Goal: Information Seeking & Learning: Check status

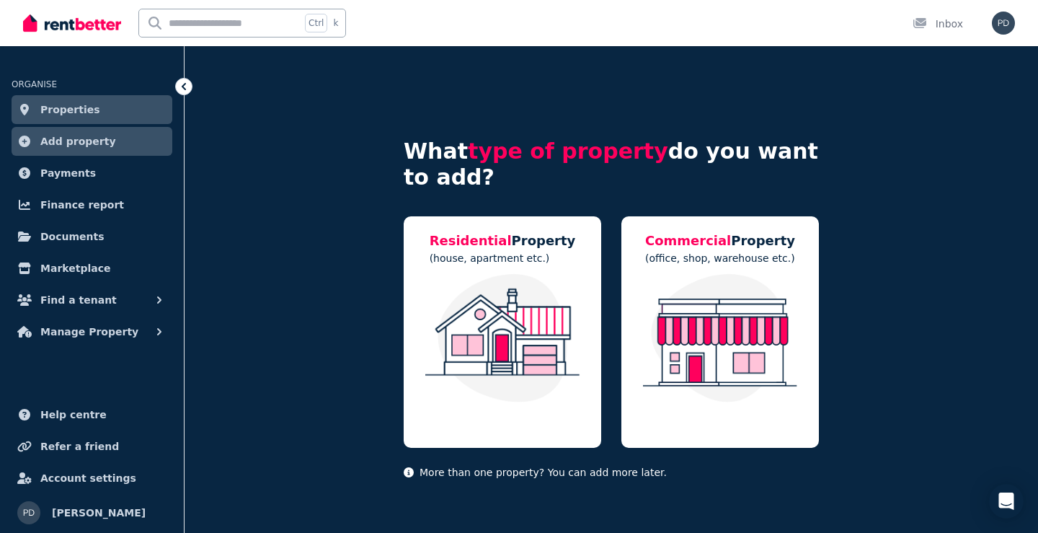
click at [76, 110] on span "Properties" at bounding box center [70, 109] width 60 height 17
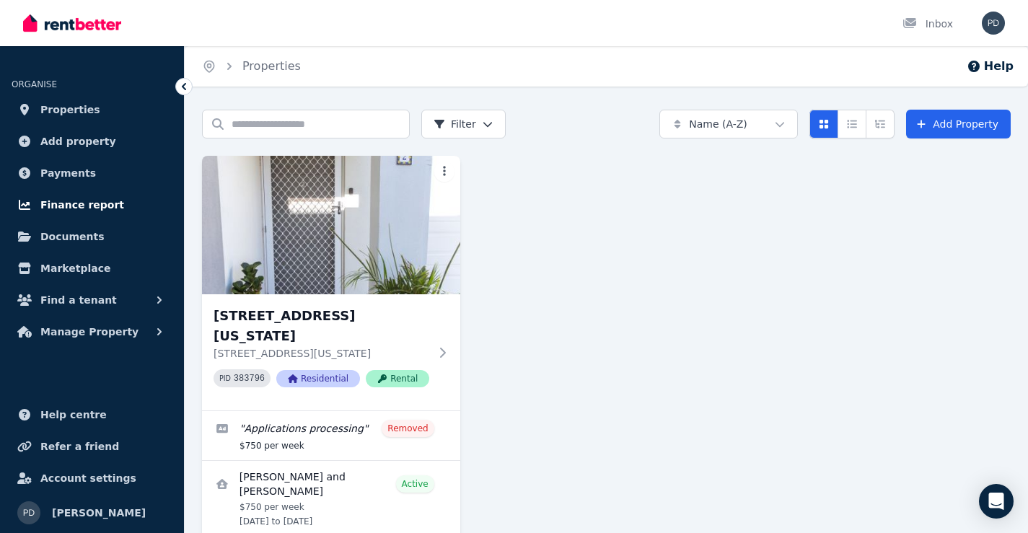
click at [105, 202] on span "Finance report" at bounding box center [82, 204] width 84 height 17
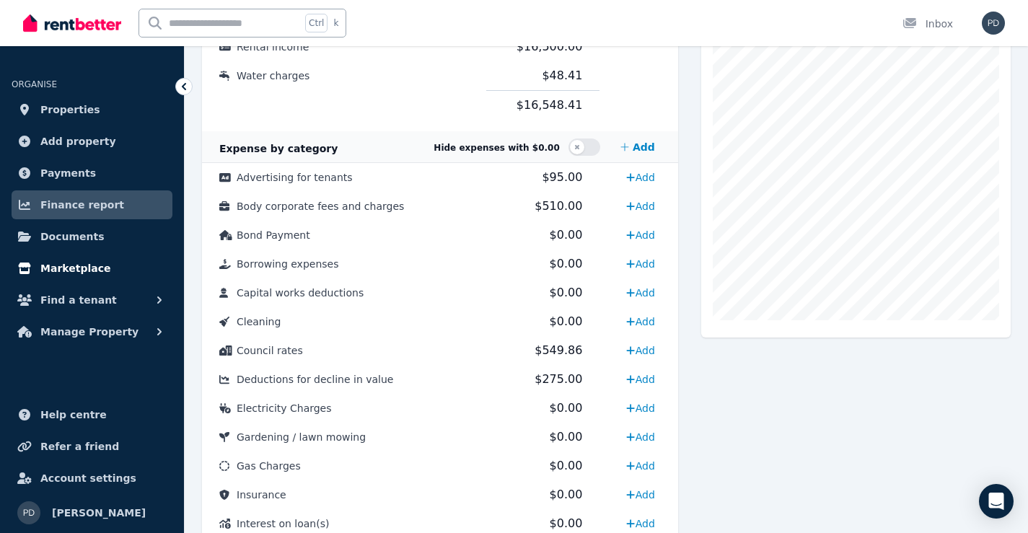
scroll to position [361, 0]
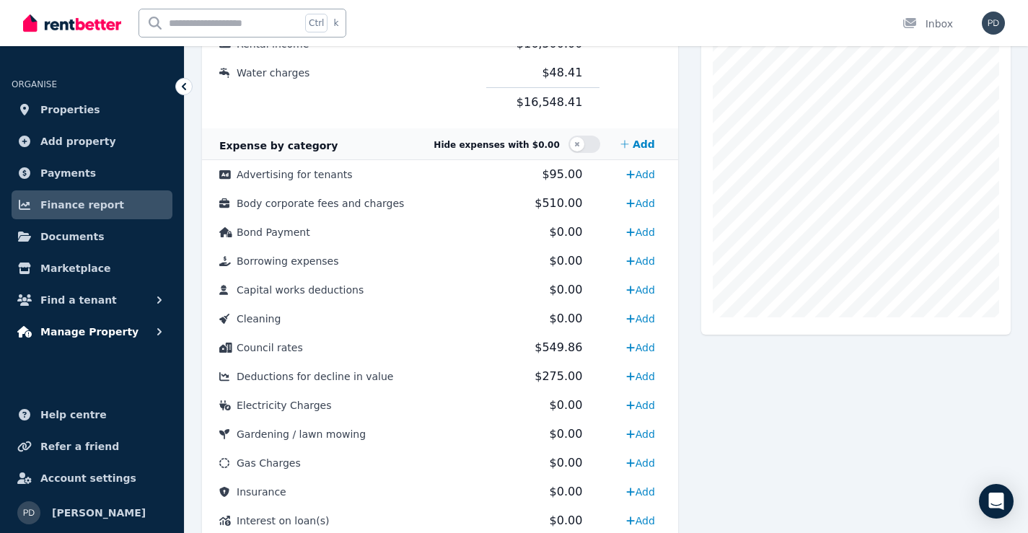
click at [155, 327] on icon "button" at bounding box center [159, 332] width 14 height 14
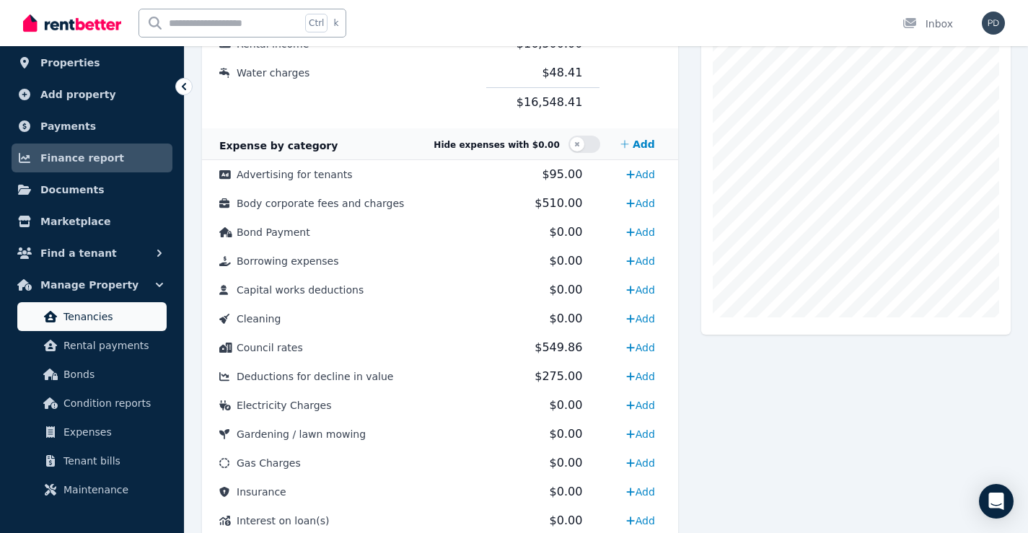
scroll to position [72, 0]
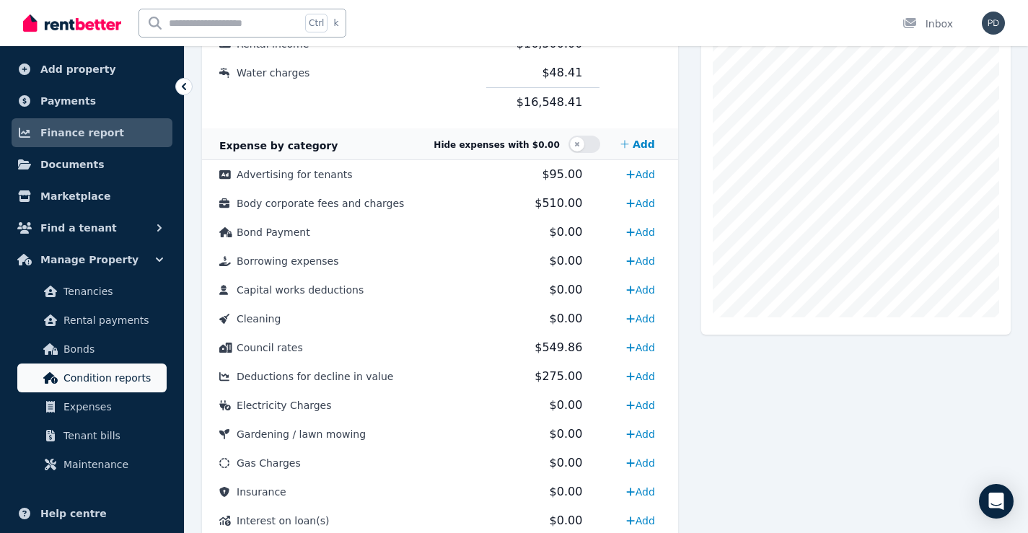
click at [118, 376] on span "Condition reports" at bounding box center [111, 377] width 97 height 17
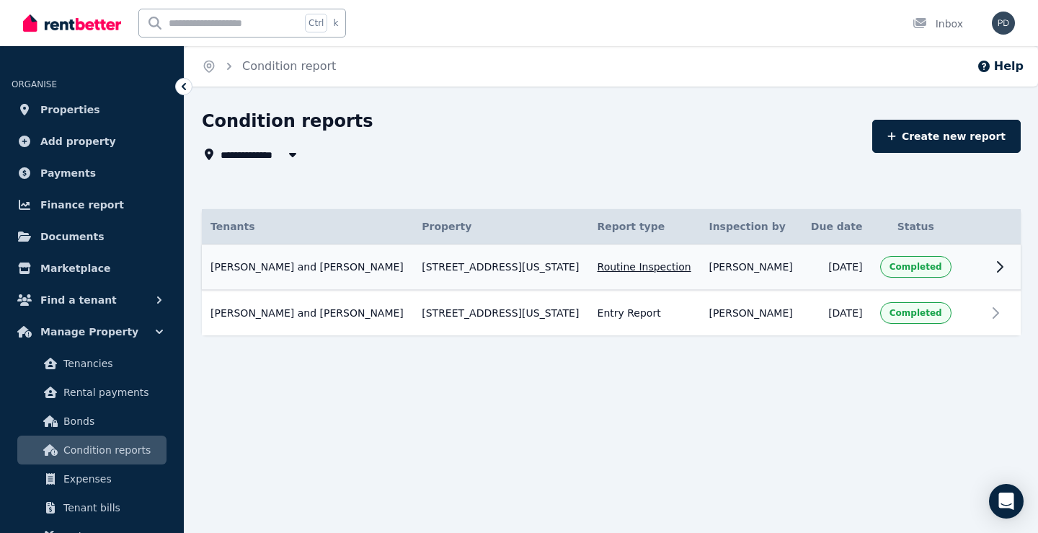
click at [1003, 270] on icon at bounding box center [1000, 266] width 17 height 17
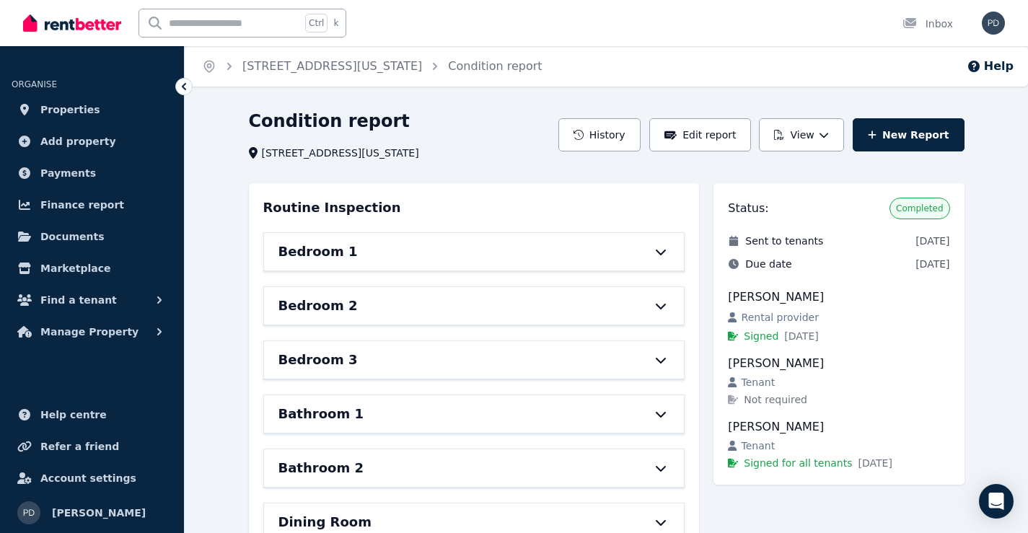
click at [598, 250] on div "Bedroom 1" at bounding box center [453, 252] width 351 height 20
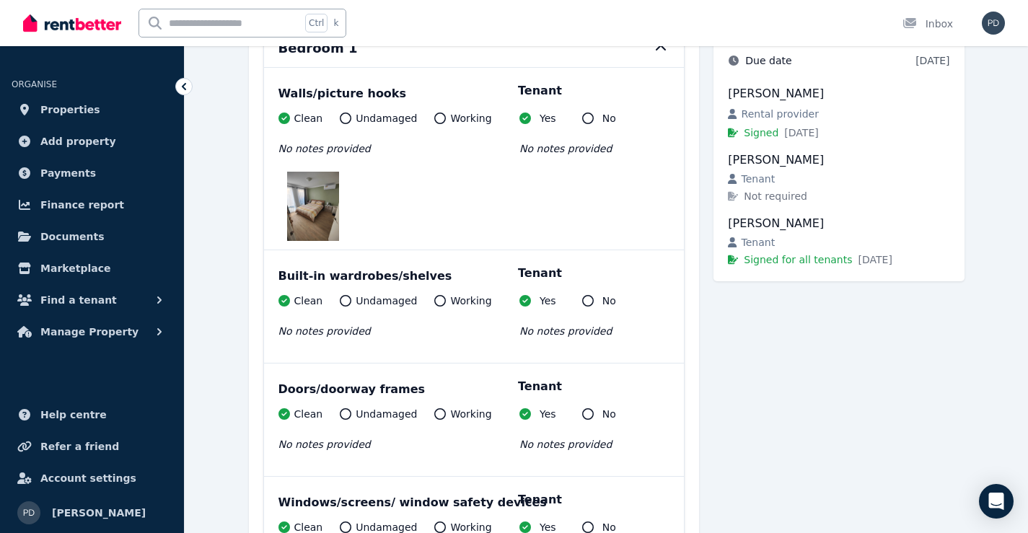
scroll to position [216, 0]
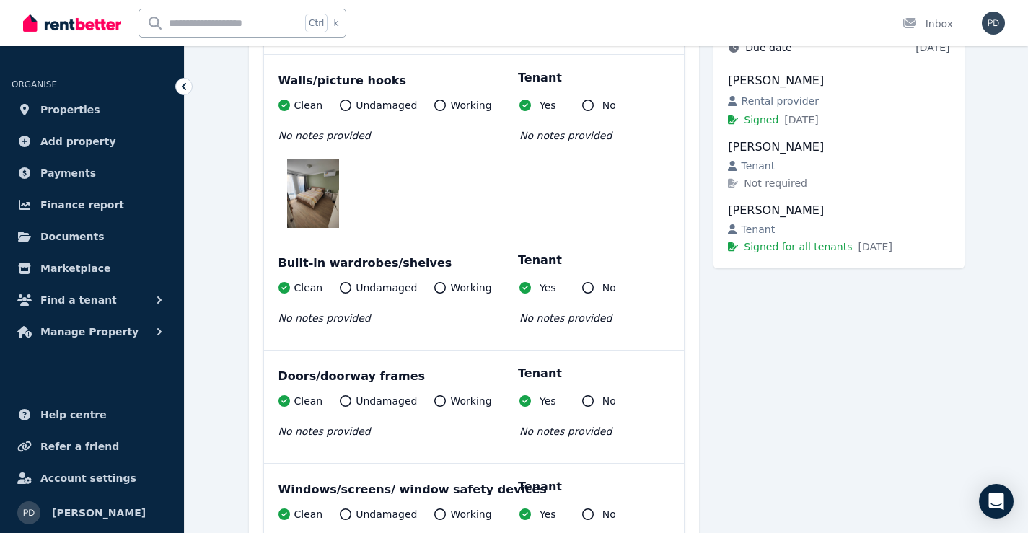
click at [321, 182] on img at bounding box center [313, 193] width 52 height 69
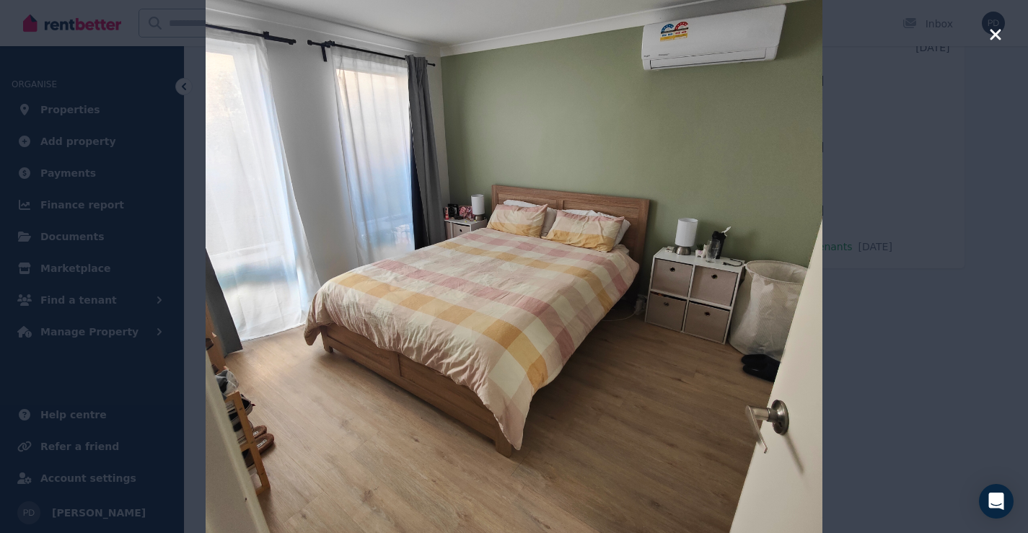
click at [1000, 34] on icon "button" at bounding box center [995, 34] width 13 height 17
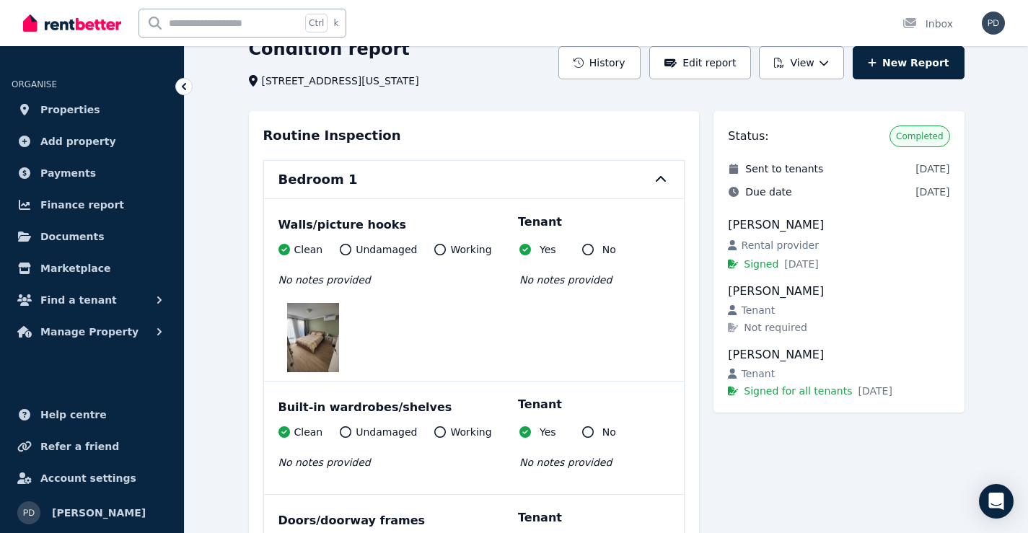
scroll to position [0, 0]
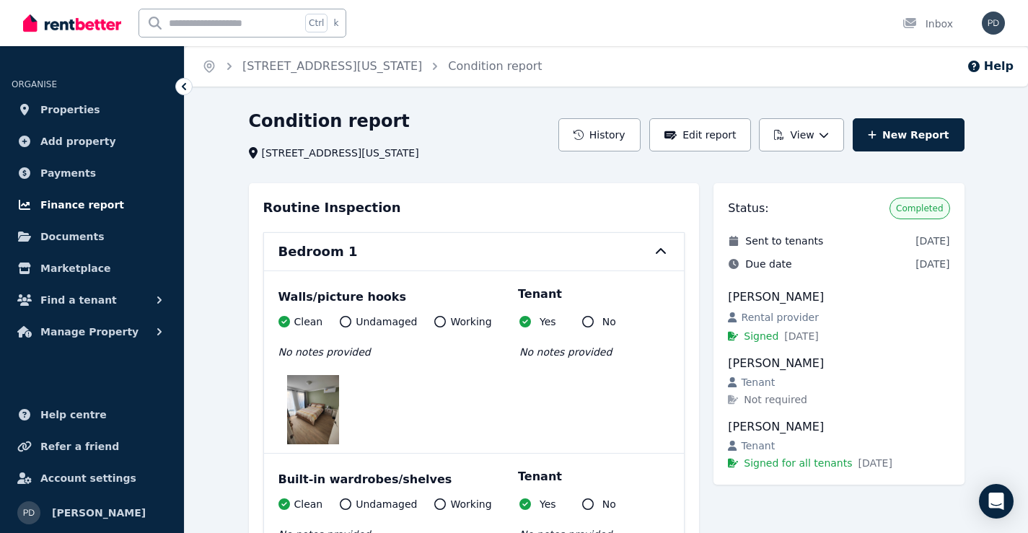
click at [85, 202] on span "Finance report" at bounding box center [82, 204] width 84 height 17
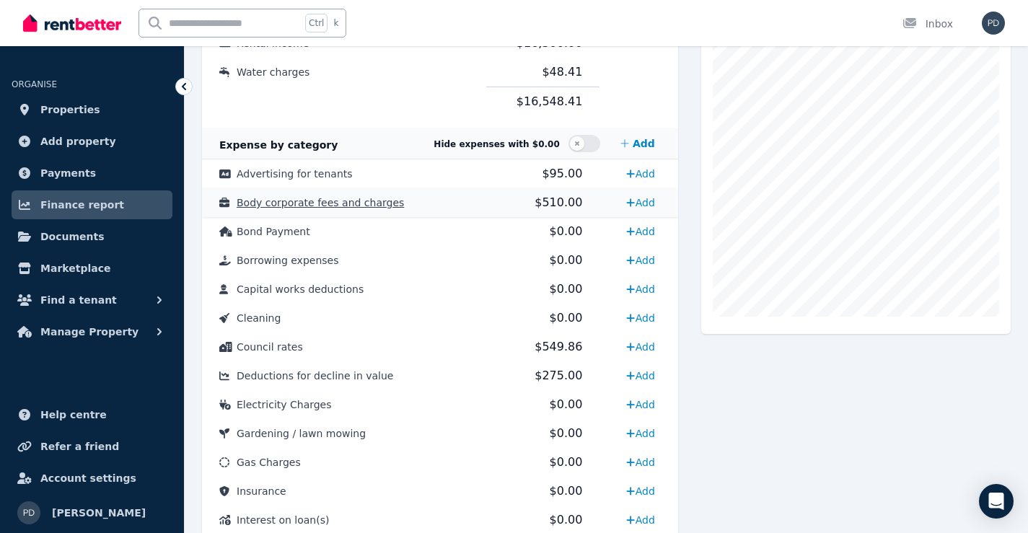
scroll to position [361, 0]
